Goal: Find specific page/section: Find specific page/section

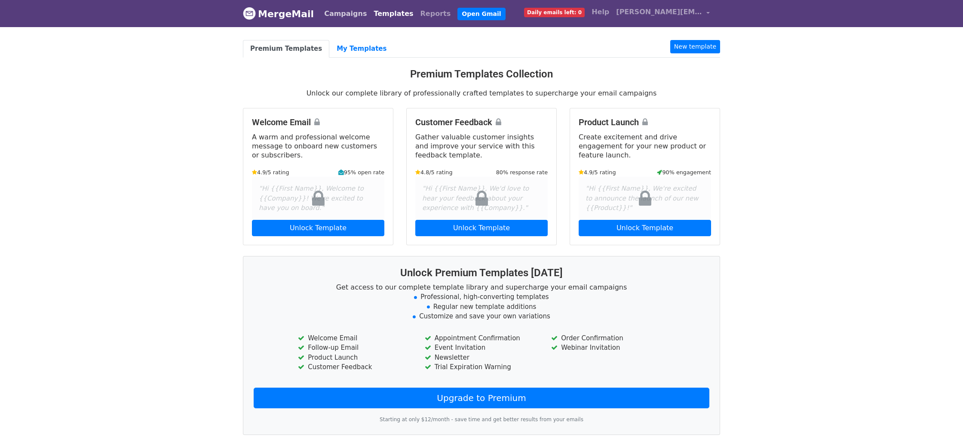
click at [341, 15] on link "Campaigns" at bounding box center [345, 13] width 49 height 17
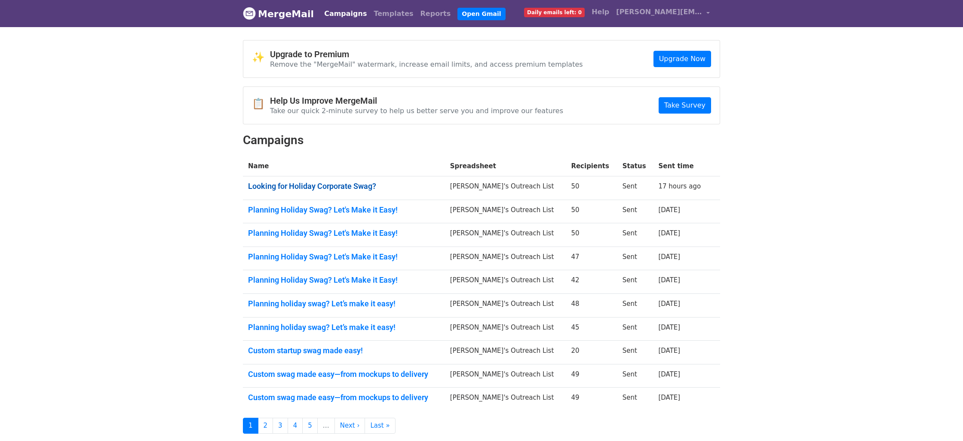
click at [345, 181] on link "Looking for Holiday Corporate Swag?" at bounding box center [344, 185] width 192 height 9
